Goal: Understand process/instructions

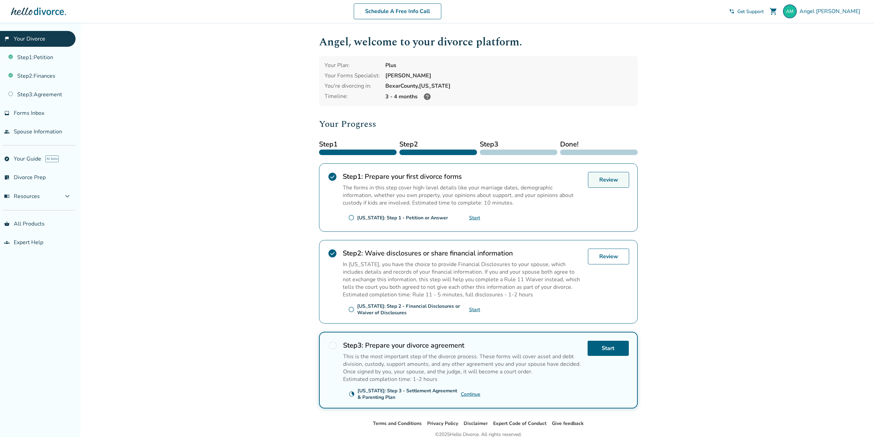
click at [600, 179] on link "Review" at bounding box center [608, 180] width 41 height 16
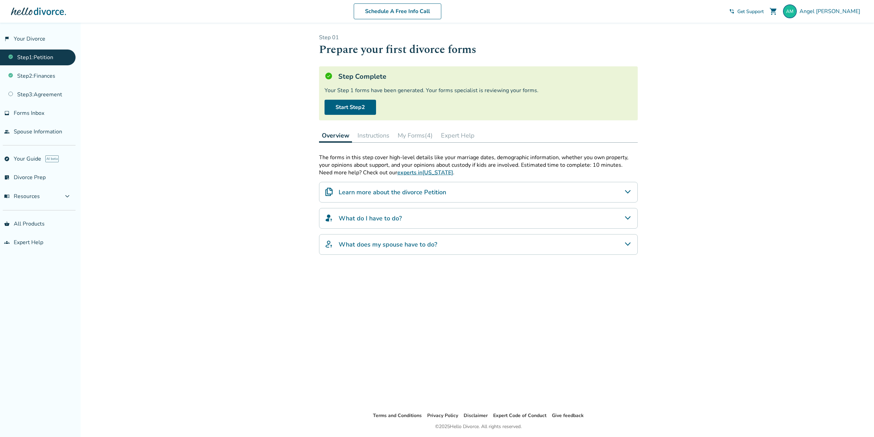
click at [414, 138] on button "My Forms (4)" at bounding box center [415, 135] width 41 height 14
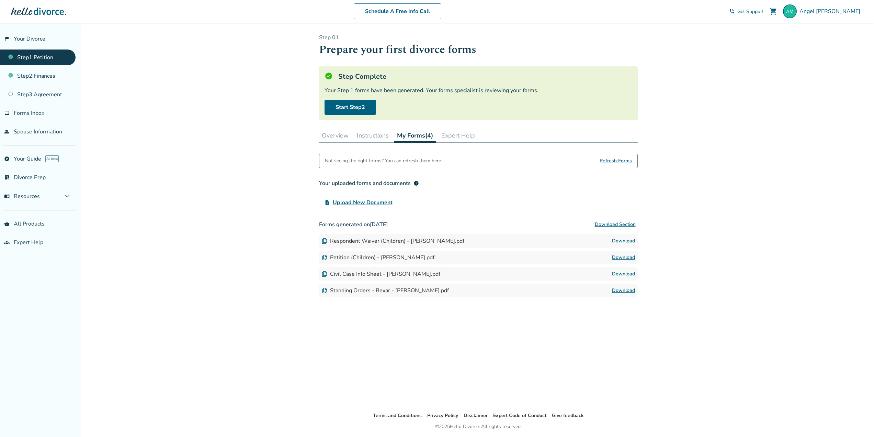
click at [371, 138] on button "Instructions" at bounding box center [372, 135] width 37 height 14
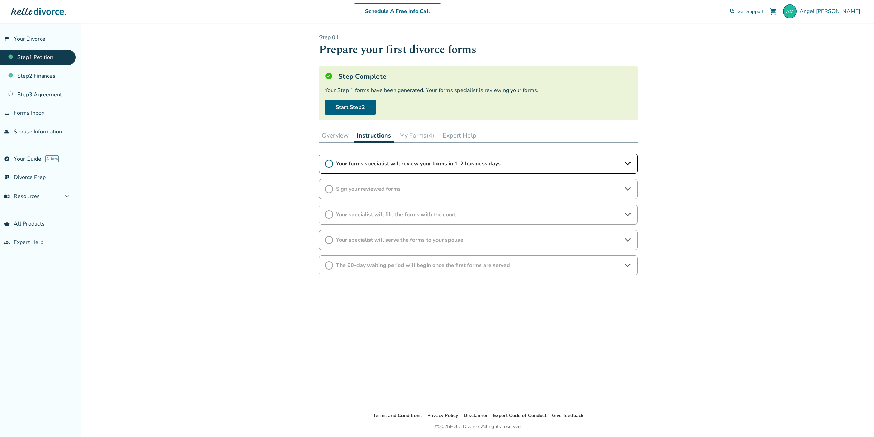
click at [367, 166] on span "Your forms specialist will review your forms in 1-2 business days" at bounding box center [478, 164] width 285 height 8
